Goal: Information Seeking & Learning: Learn about a topic

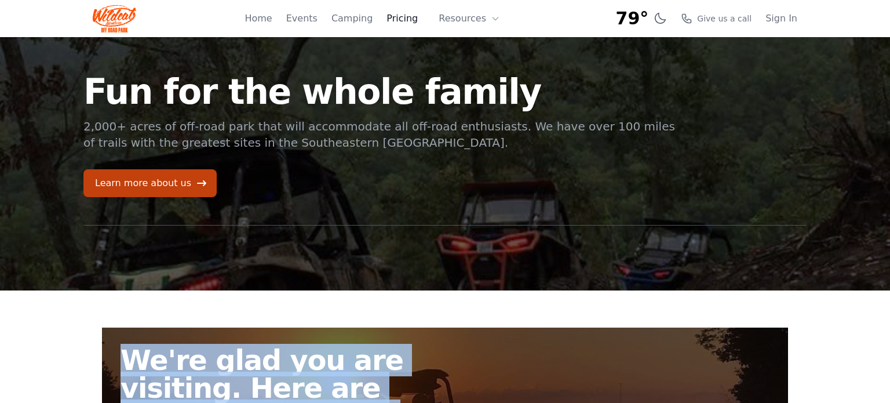
click at [406, 20] on link "Pricing" at bounding box center [402, 19] width 31 height 14
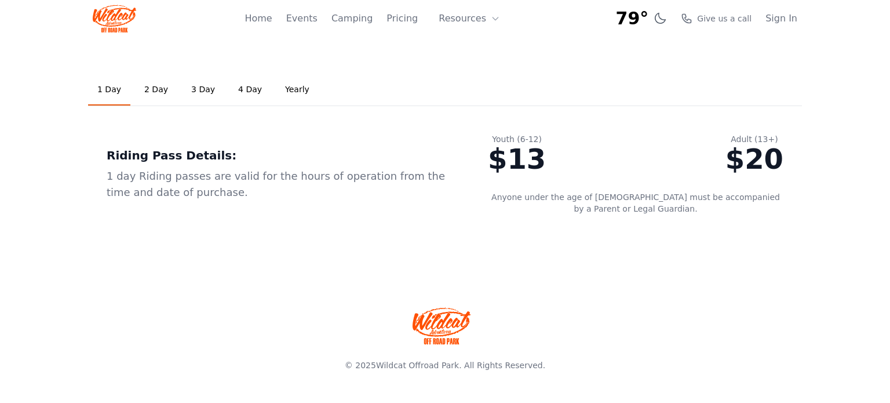
click at [290, 92] on link "Yearly" at bounding box center [297, 89] width 43 height 31
click at [246, 94] on link "4 Day" at bounding box center [250, 89] width 42 height 31
click at [102, 90] on link "1 Day" at bounding box center [109, 89] width 42 height 31
click at [161, 89] on link "2 Day" at bounding box center [156, 89] width 42 height 31
click at [111, 87] on link "1 Day" at bounding box center [109, 89] width 42 height 31
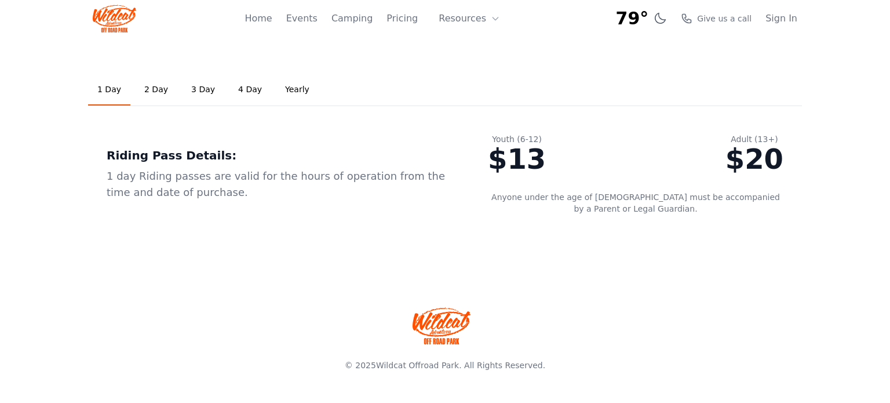
click at [159, 89] on link "2 Day" at bounding box center [156, 89] width 42 height 31
click at [201, 89] on link "3 Day" at bounding box center [203, 89] width 42 height 31
click at [238, 90] on link "4 Day" at bounding box center [250, 89] width 42 height 31
click at [479, 18] on button "Resources" at bounding box center [469, 18] width 75 height 23
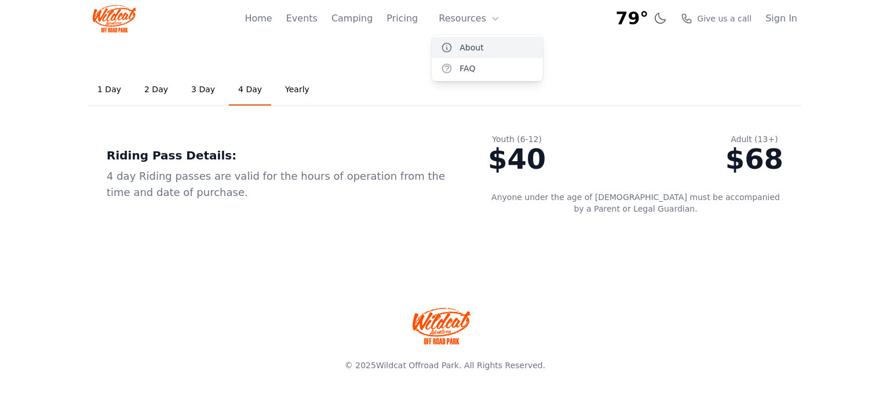
click at [468, 50] on link "About" at bounding box center [487, 47] width 111 height 21
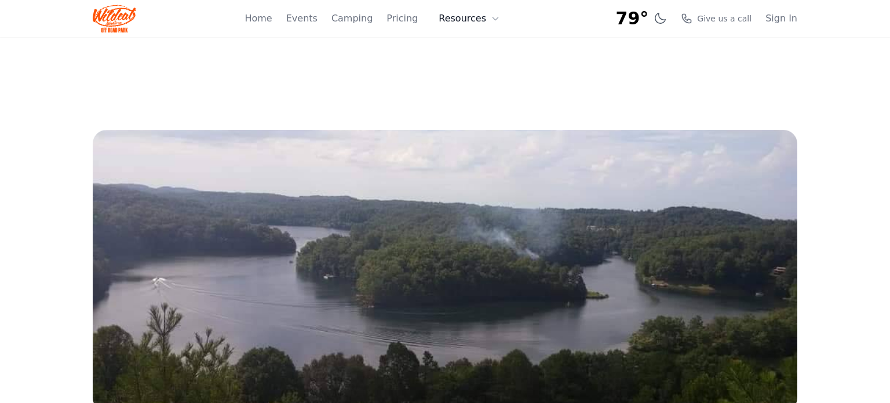
click at [463, 22] on button "Resources" at bounding box center [469, 18] width 75 height 23
click at [463, 67] on link "FAQ" at bounding box center [487, 68] width 111 height 21
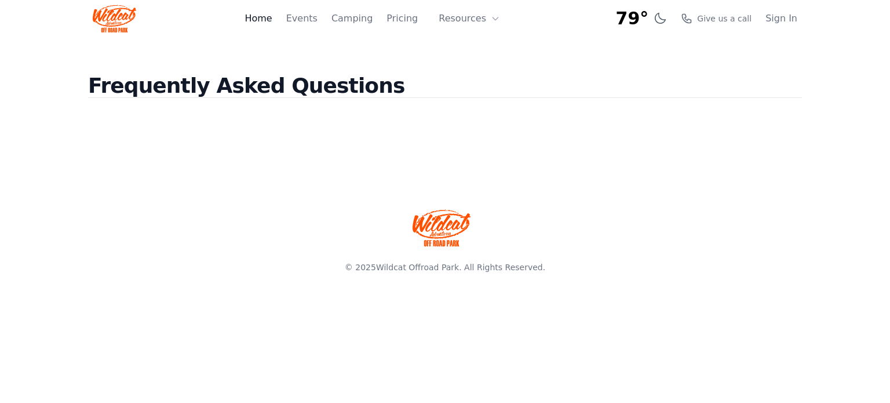
click at [272, 19] on link "Home" at bounding box center [258, 19] width 27 height 14
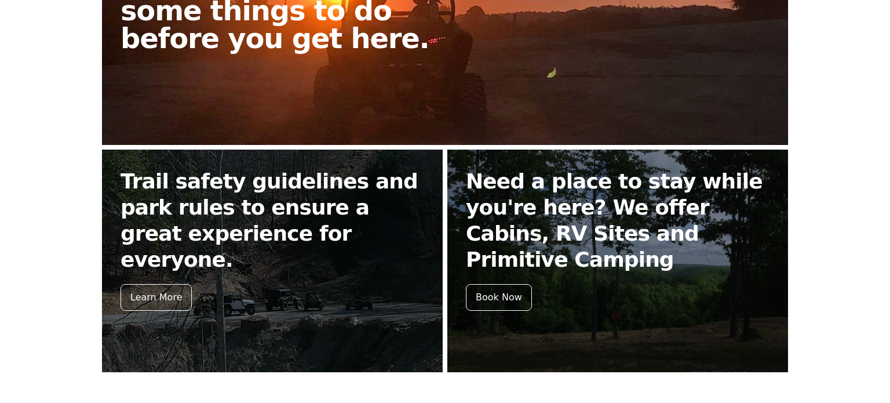
scroll to position [407, 0]
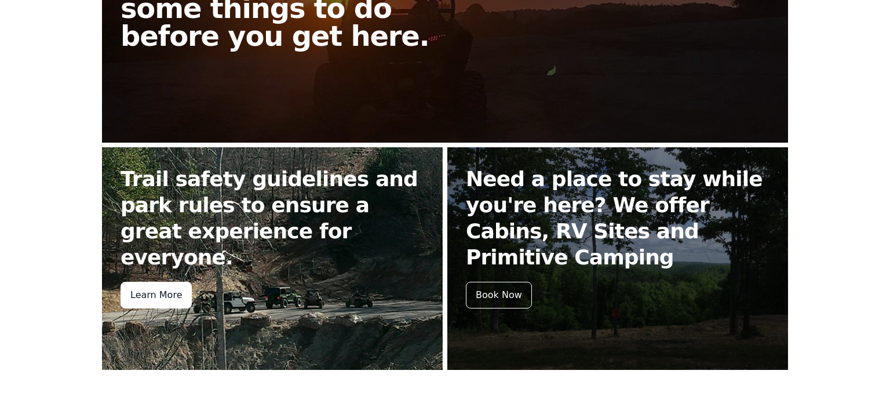
click at [166, 282] on div "Learn More" at bounding box center [156, 295] width 71 height 27
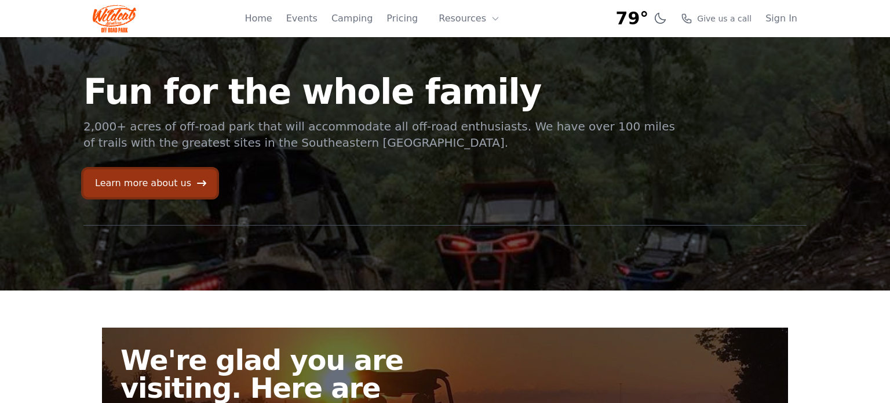
click at [184, 179] on link "Learn more about us" at bounding box center [149, 183] width 133 height 28
